Goal: Task Accomplishment & Management: Use online tool/utility

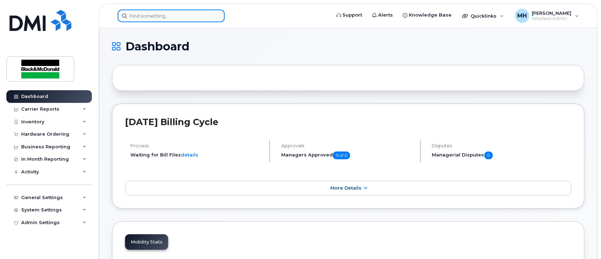
click at [169, 16] on input at bounding box center [171, 16] width 107 height 13
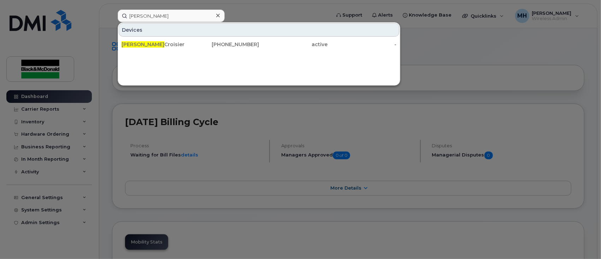
click at [469, 48] on div at bounding box center [300, 129] width 601 height 259
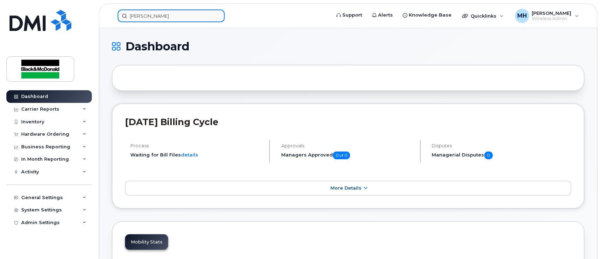
click at [183, 13] on input "heather" at bounding box center [171, 16] width 107 height 13
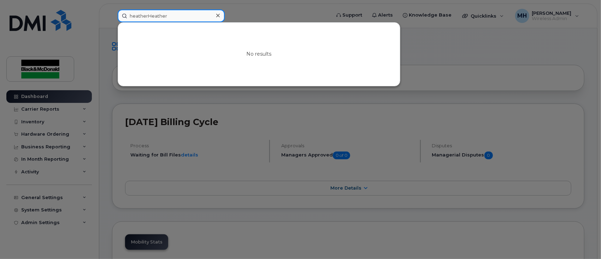
drag, startPoint x: 184, startPoint y: 18, endPoint x: -75, endPoint y: 51, distance: 260.8
type input "heather"
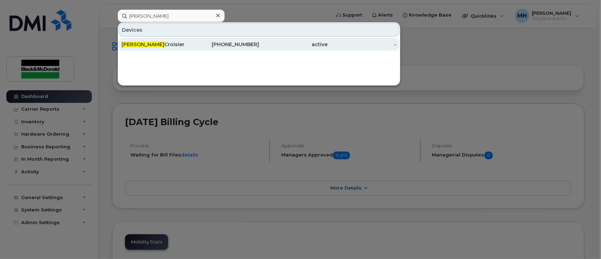
click at [141, 44] on span "Heather" at bounding box center [142, 44] width 43 height 6
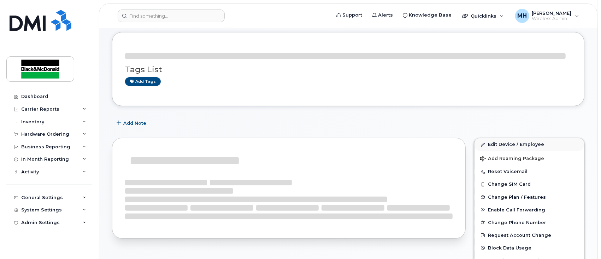
scroll to position [88, 0]
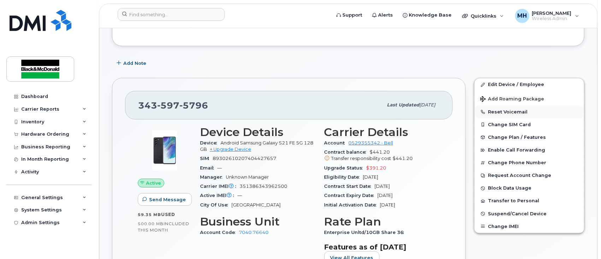
click at [517, 113] on button "Reset Voicemail" at bounding box center [528, 112] width 109 height 13
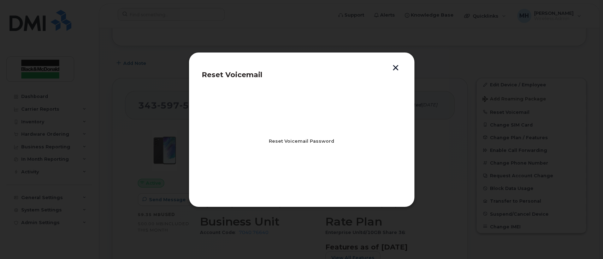
click at [315, 142] on span "Reset Voicemail Password" at bounding box center [301, 141] width 65 height 7
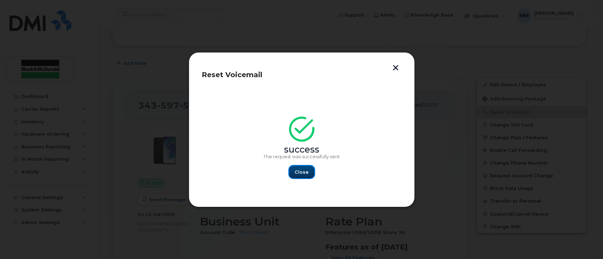
click at [302, 173] on span "Close" at bounding box center [301, 172] width 14 height 7
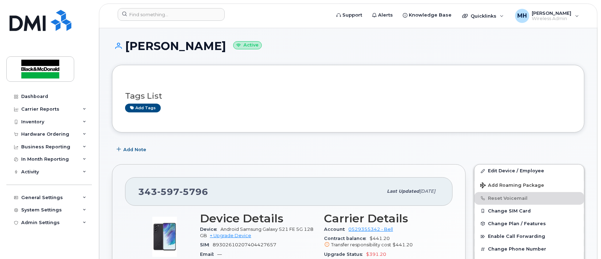
scroll to position [0, 0]
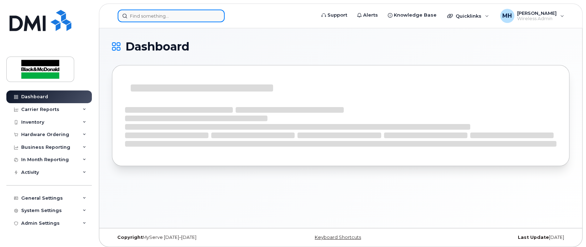
click at [133, 17] on input at bounding box center [171, 16] width 107 height 13
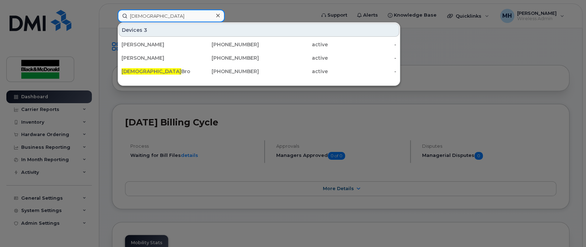
type input "[DEMOGRAPHIC_DATA]"
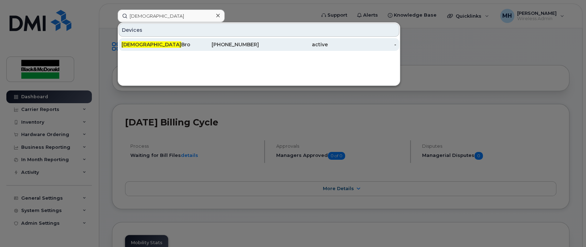
click at [150, 41] on div "[DEMOGRAPHIC_DATA][PERSON_NAME]" at bounding box center [155, 44] width 69 height 7
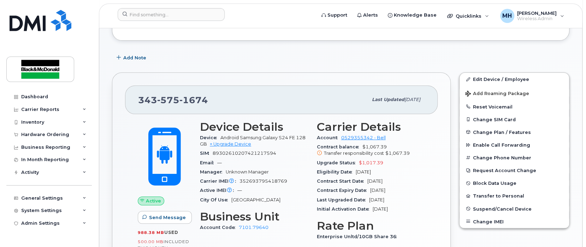
scroll to position [94, 0]
